Goal: Task Accomplishment & Management: Manage account settings

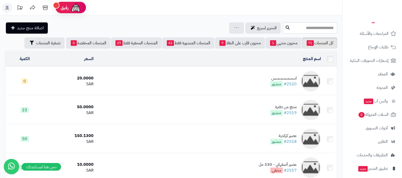
scroll to position [82, 0]
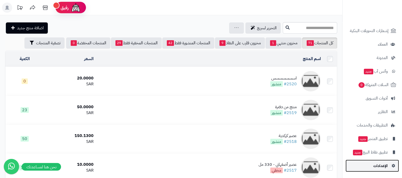
click at [381, 167] on span "الإعدادات" at bounding box center [380, 165] width 14 height 7
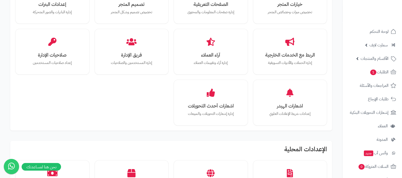
scroll to position [159, 0]
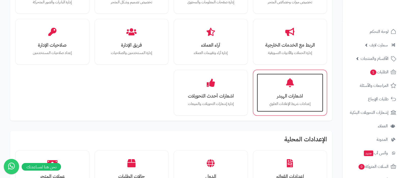
click at [292, 103] on p "إعدادات شريط الإعلانات العلوي" at bounding box center [290, 104] width 56 height 6
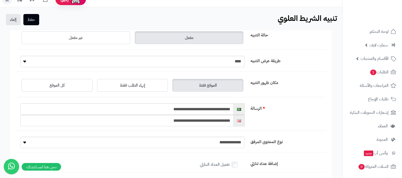
scroll to position [63, 0]
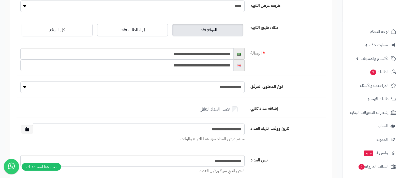
click at [233, 129] on input "**********" at bounding box center [139, 128] width 212 height 11
click at [220, 129] on input "**********" at bounding box center [139, 128] width 212 height 11
click at [205, 127] on input "**********" at bounding box center [139, 128] width 212 height 11
click at [193, 127] on input "**********" at bounding box center [139, 128] width 212 height 11
click at [182, 126] on input "**********" at bounding box center [139, 128] width 212 height 11
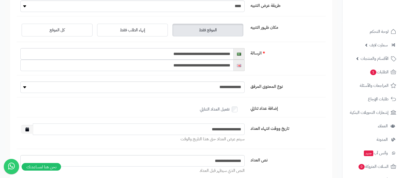
click at [179, 127] on input "**********" at bounding box center [139, 128] width 212 height 11
click at [33, 129] on button "button" at bounding box center [27, 129] width 12 height 9
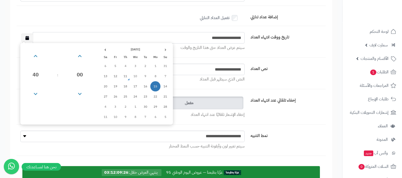
scroll to position [159, 0]
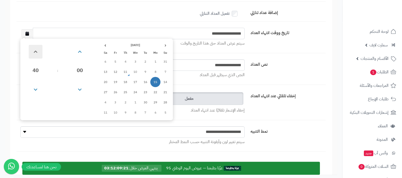
click at [33, 56] on span at bounding box center [36, 52] width 14 height 14
click at [35, 89] on span at bounding box center [36, 90] width 14 height 14
click at [81, 86] on span at bounding box center [80, 90] width 14 height 14
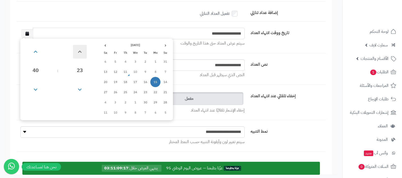
click at [82, 51] on span at bounding box center [80, 52] width 14 height 14
click at [81, 50] on span at bounding box center [80, 52] width 14 height 14
type input "**********"
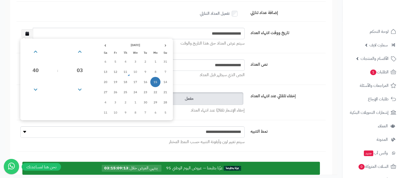
click at [291, 112] on div "إخفاء تلقائي عند انتهاء العداد مفعل غير مفعل إخفاء الإشعار تلقائيًا عند انتهاء …" at bounding box center [171, 105] width 309 height 29
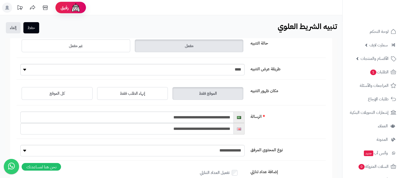
scroll to position [0, 0]
click at [36, 27] on button "حفظ" at bounding box center [31, 27] width 16 height 11
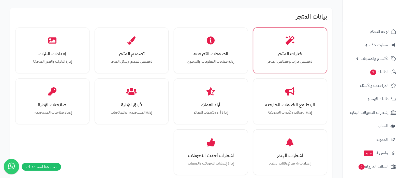
scroll to position [127, 0]
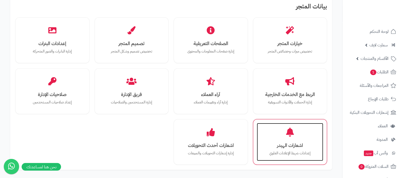
click at [289, 144] on h3 "اشعارات الهيدر" at bounding box center [290, 144] width 56 height 5
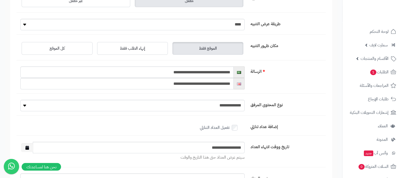
scroll to position [63, 0]
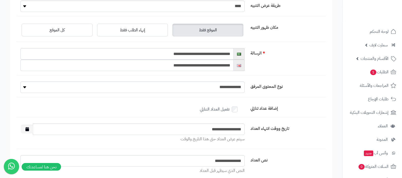
click at [32, 127] on button "button" at bounding box center [27, 129] width 12 height 9
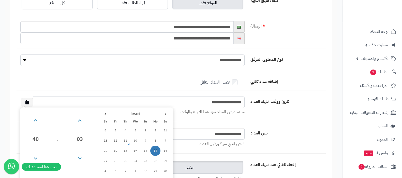
scroll to position [127, 0]
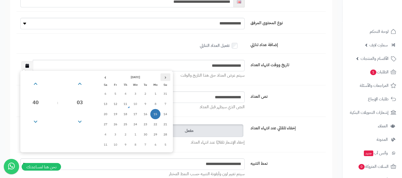
click at [165, 77] on th "‹" at bounding box center [165, 77] width 10 height 8
click at [105, 76] on th "›" at bounding box center [105, 77] width 10 height 8
click at [135, 121] on td "19" at bounding box center [135, 124] width 10 height 10
type input "**********"
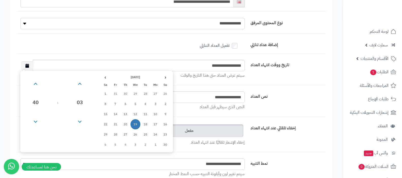
click at [295, 95] on label "نص العداد" at bounding box center [286, 95] width 77 height 8
click at [245, 95] on input "**********" at bounding box center [132, 96] width 224 height 11
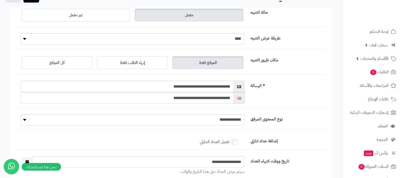
scroll to position [0, 0]
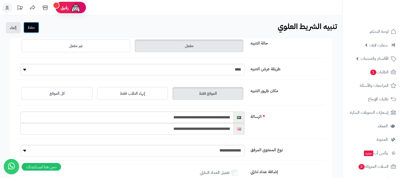
click at [31, 30] on button "حفظ" at bounding box center [31, 27] width 16 height 11
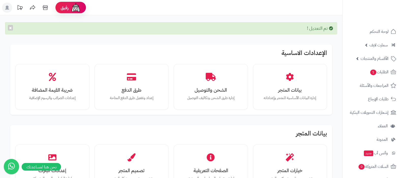
click at [379, 64] on link "الأقسام والمنتجات" at bounding box center [371, 58] width 53 height 12
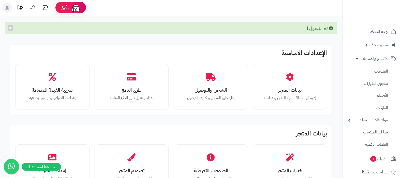
click at [379, 65] on ul "المنتجات مخزون الخيارات الأقسام الماركات مواصفات المنتجات مواصفات المنتجات أنوا…" at bounding box center [368, 108] width 52 height 86
click at [377, 72] on link "المنتجات" at bounding box center [367, 71] width 45 height 10
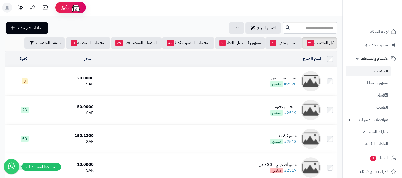
click at [278, 75] on div "اسسسسسسس" at bounding box center [283, 78] width 26 height 6
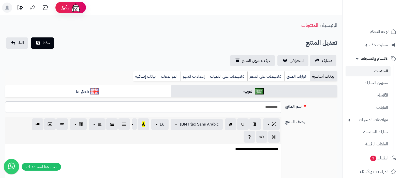
click at [272, 74] on link "تخفيضات على السعر" at bounding box center [265, 76] width 37 height 10
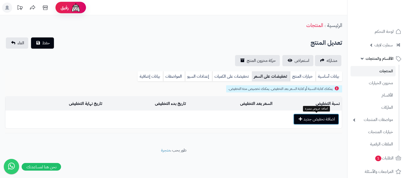
click at [305, 120] on button "اضافة تخفيض جديد" at bounding box center [316, 118] width 46 height 11
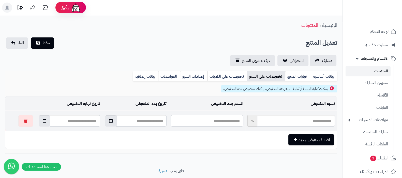
click at [233, 120] on input "text" at bounding box center [207, 120] width 73 height 11
type input "*"
type input "*****"
type input "**"
type input "*****"
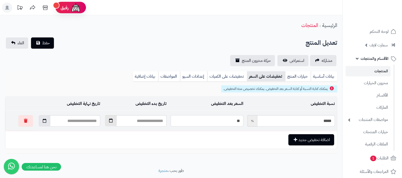
click at [105, 123] on button "button" at bounding box center [111, 120] width 12 height 11
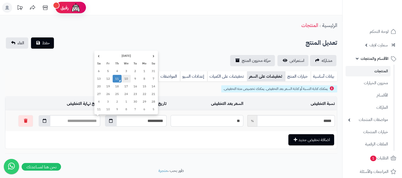
click at [126, 79] on td "10" at bounding box center [125, 79] width 9 height 8
type input "**********"
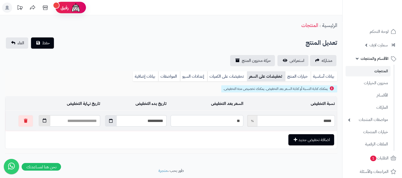
click at [43, 120] on icon "button" at bounding box center [45, 120] width 4 height 4
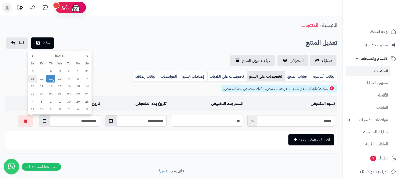
click at [36, 79] on td "13" at bounding box center [32, 79] width 9 height 8
type input "**********"
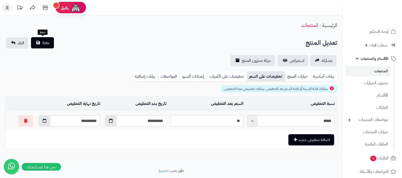
type input "**"
click at [43, 44] on span "حفظ" at bounding box center [46, 43] width 8 height 6
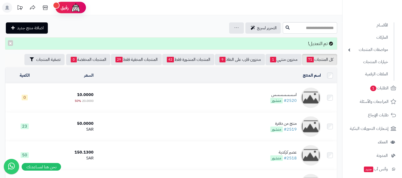
scroll to position [159, 0]
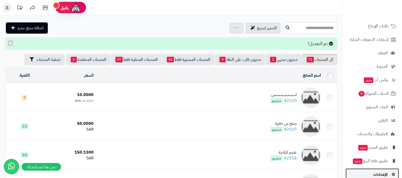
click at [374, 172] on span "الإعدادات" at bounding box center [380, 174] width 14 height 7
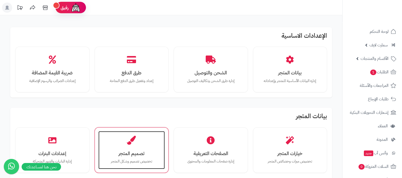
click at [139, 153] on h3 "تصميم المتجر" at bounding box center [131, 152] width 56 height 5
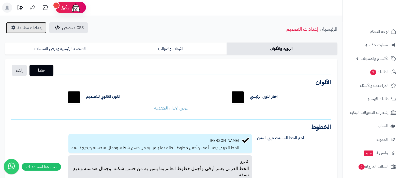
click at [22, 27] on span "إعدادات متقدمة" at bounding box center [30, 28] width 25 height 6
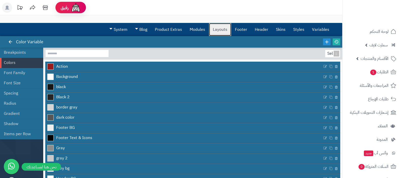
click at [222, 32] on link "Layouts" at bounding box center [220, 29] width 22 height 13
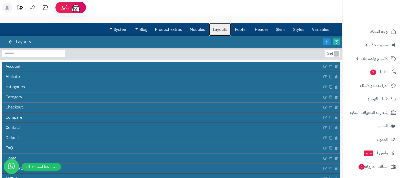
click at [225, 30] on link "Layouts" at bounding box center [220, 29] width 22 height 13
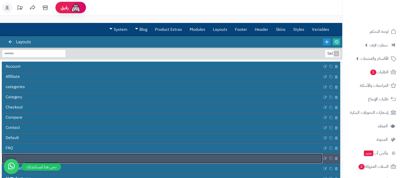
click at [189, 157] on link "Home" at bounding box center [162, 158] width 321 height 10
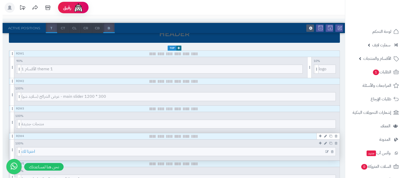
scroll to position [63, 0]
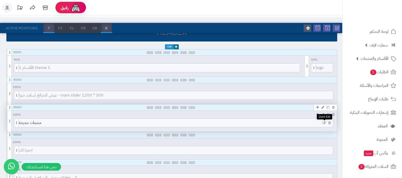
click at [325, 122] on icon at bounding box center [324, 123] width 3 height 4
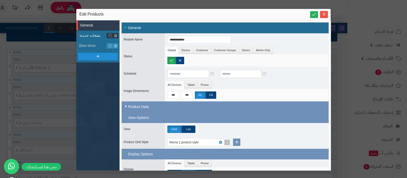
click at [84, 37] on span "منتجات جديدة" at bounding box center [93, 35] width 27 height 5
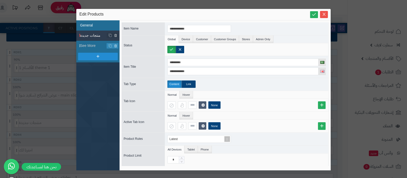
click at [95, 24] on li "General" at bounding box center [97, 25] width 43 height 10
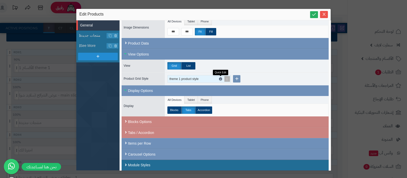
click at [220, 78] on icon at bounding box center [220, 79] width 2 height 2
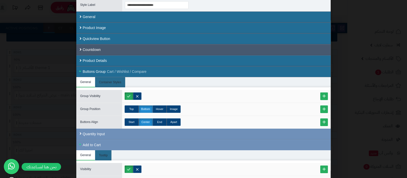
scroll to position [0, 0]
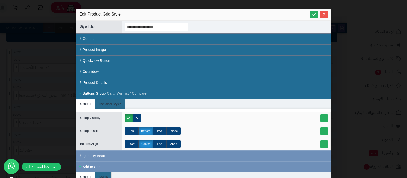
click at [94, 91] on div "Buttons Group Cart / Wishlist / Compare" at bounding box center [203, 93] width 241 height 5
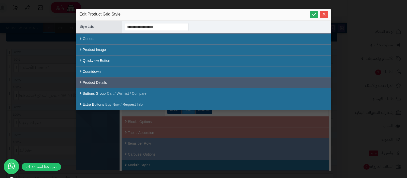
click at [127, 85] on div "Product Details" at bounding box center [203, 82] width 254 height 11
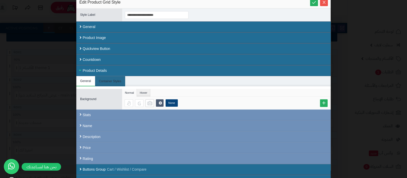
scroll to position [18, 0]
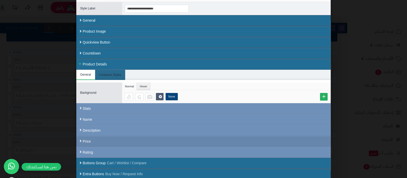
click at [142, 142] on div "Price" at bounding box center [203, 141] width 254 height 11
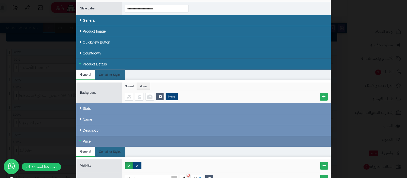
scroll to position [82, 0]
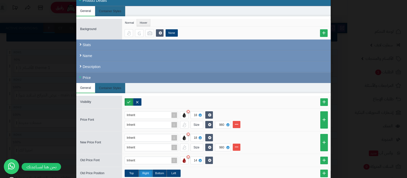
click at [109, 77] on div "Price" at bounding box center [203, 77] width 254 height 11
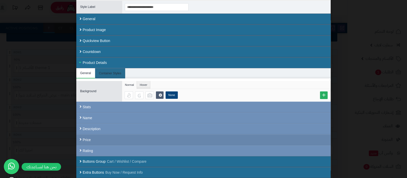
scroll to position [18, 0]
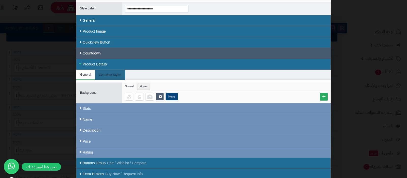
click at [104, 53] on div "Countdown" at bounding box center [203, 53] width 254 height 11
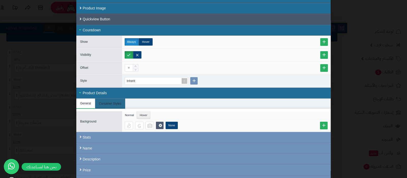
scroll to position [6, 0]
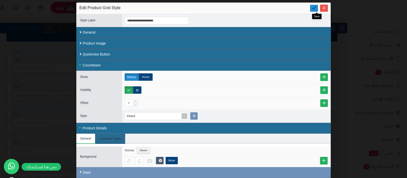
click at [316, 8] on icon at bounding box center [313, 8] width 5 height 5
click at [325, 8] on icon "Close" at bounding box center [324, 8] width 4 height 4
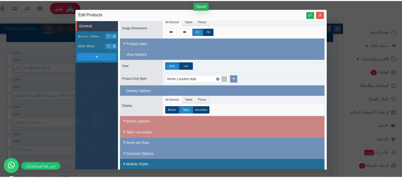
scroll to position [0, 0]
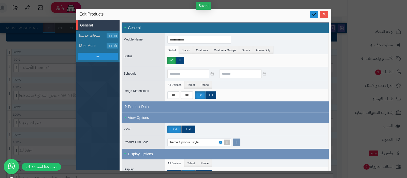
click at [315, 15] on icon at bounding box center [313, 14] width 5 height 5
click at [324, 15] on icon "Close" at bounding box center [323, 14] width 3 height 3
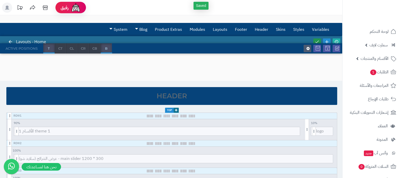
click at [317, 40] on icon at bounding box center [317, 41] width 5 height 5
click at [338, 40] on icon at bounding box center [336, 41] width 5 height 5
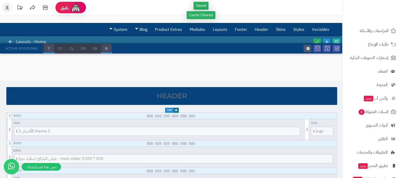
scroll to position [82, 0]
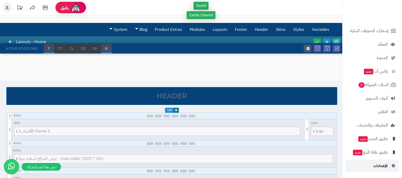
click at [378, 167] on span "الإعدادات" at bounding box center [380, 165] width 14 height 7
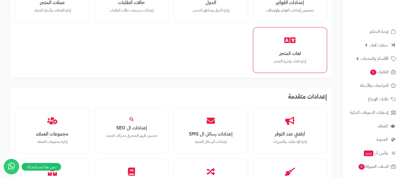
scroll to position [349, 0]
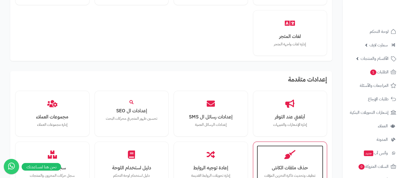
click at [292, 157] on icon at bounding box center [289, 154] width 11 height 9
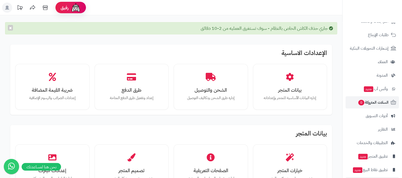
scroll to position [82, 0]
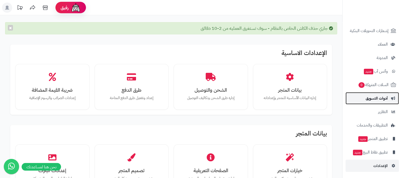
click at [379, 99] on span "أدوات التسويق" at bounding box center [377, 98] width 22 height 7
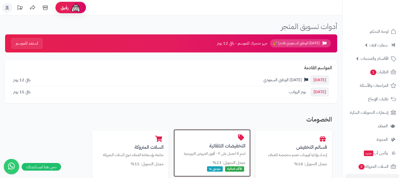
click at [206, 146] on h3 "التخفيضات التلقائية" at bounding box center [212, 145] width 67 height 5
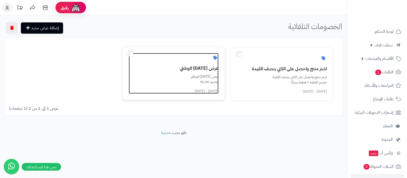
click at [205, 69] on h3 "عرض اليوم الوطني" at bounding box center [176, 68] width 83 height 5
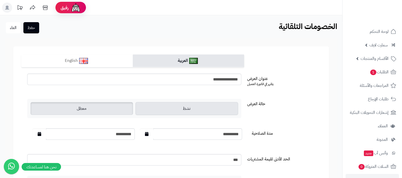
click at [78, 108] on span "معطل" at bounding box center [82, 108] width 10 height 6
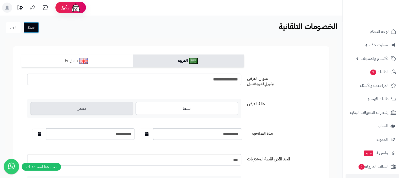
click at [37, 27] on button "حفظ" at bounding box center [31, 27] width 16 height 11
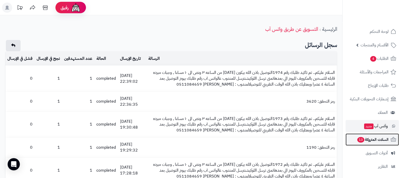
click at [370, 139] on span "السلات المتروكة 13" at bounding box center [373, 139] width 32 height 7
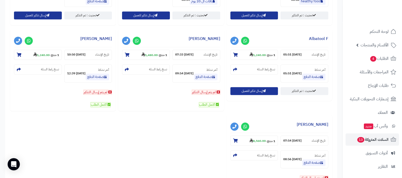
scroll to position [381, 0]
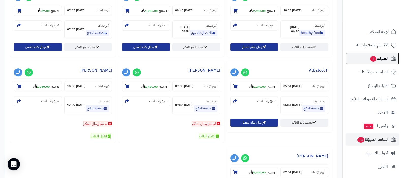
click at [371, 58] on span "4" at bounding box center [373, 59] width 6 height 6
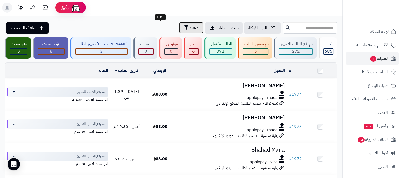
click at [190, 28] on span "تصفية" at bounding box center [195, 28] width 10 height 6
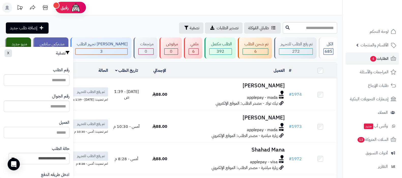
click at [52, 128] on input "العميل" at bounding box center [37, 132] width 66 height 11
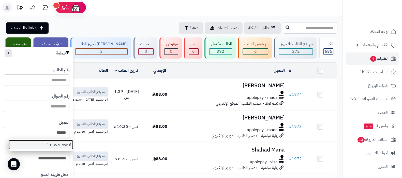
click at [57, 143] on link "خالد وليد" at bounding box center [41, 144] width 65 height 9
type input "*********"
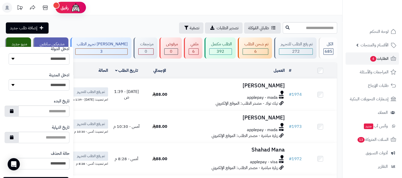
scroll to position [252, 0]
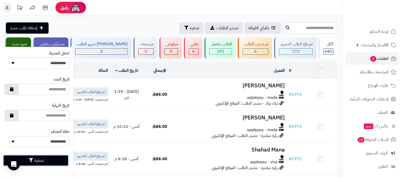
click at [58, 159] on button "تصفية" at bounding box center [36, 160] width 66 height 11
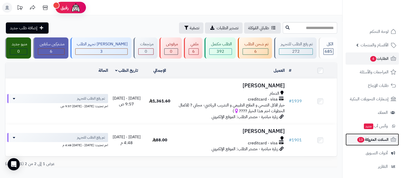
click at [372, 142] on span "السلات المتروكة 13" at bounding box center [373, 139] width 32 height 7
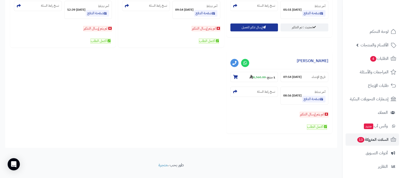
scroll to position [445, 0]
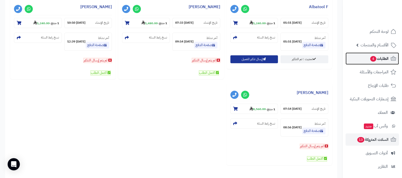
click at [366, 58] on link "الطلبات 4" at bounding box center [371, 58] width 53 height 12
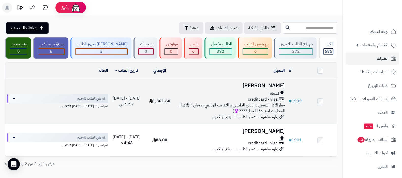
click at [268, 84] on h3 "[PERSON_NAME]" at bounding box center [231, 86] width 106 height 6
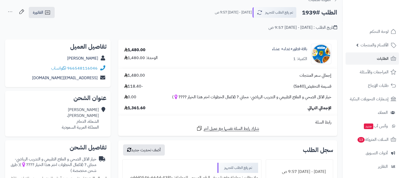
scroll to position [32, 0]
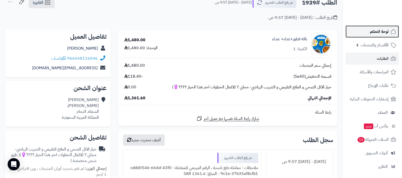
click at [369, 32] on link "لوحة التحكم" at bounding box center [371, 31] width 53 height 12
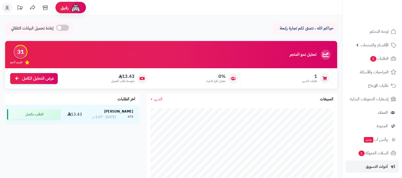
scroll to position [68, 0]
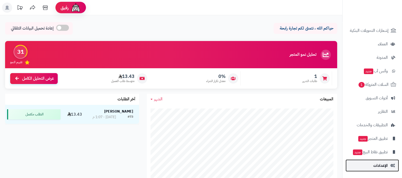
click at [384, 167] on span "الإعدادات" at bounding box center [380, 165] width 14 height 7
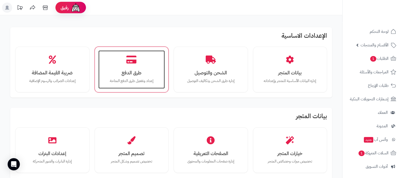
click at [146, 62] on div "طرق الدفع إعداد وتفعيل طرق الدفع المتاحة" at bounding box center [131, 69] width 67 height 38
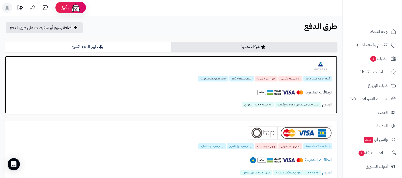
click at [318, 66] on img at bounding box center [320, 66] width 23 height 11
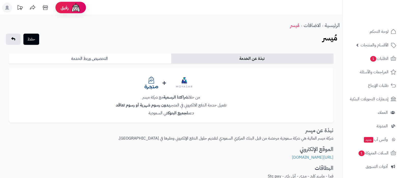
click at [93, 59] on link "التخصيص وربط الخدمة" at bounding box center [90, 58] width 162 height 10
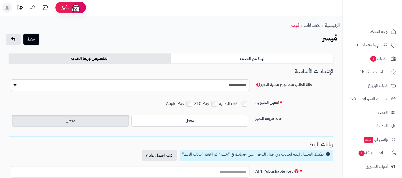
click at [241, 86] on select "**********" at bounding box center [130, 84] width 239 height 11
select select "*"
click at [11, 79] on select "**********" at bounding box center [130, 84] width 239 height 11
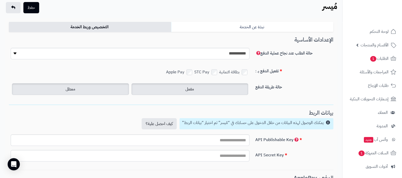
click at [195, 88] on label "مفعل" at bounding box center [189, 89] width 117 height 12
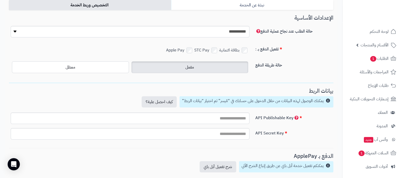
scroll to position [63, 0]
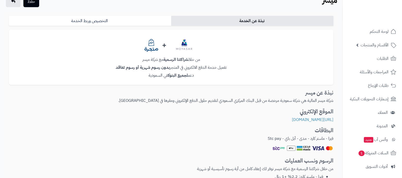
scroll to position [32, 0]
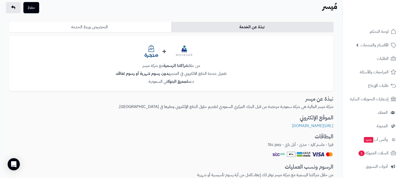
click at [105, 26] on link "التخصيص وربط الخدمة" at bounding box center [90, 27] width 162 height 10
